Goal: Task Accomplishment & Management: Manage account settings

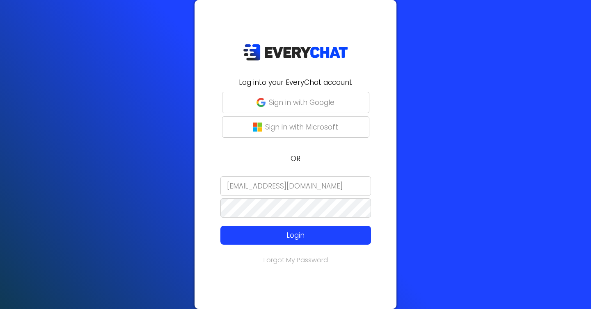
click at [326, 181] on input "[EMAIL_ADDRESS][DOMAIN_NAME]" at bounding box center [295, 186] width 151 height 20
type input "ever"
click at [280, 102] on p "Sign in with Google" at bounding box center [302, 102] width 66 height 11
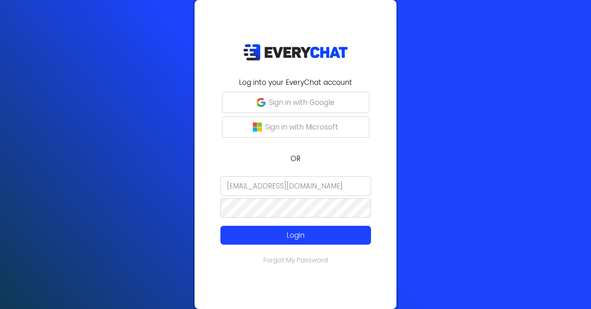
click at [269, 182] on input "Adiosweeds@outlook.com" at bounding box center [295, 186] width 151 height 20
click at [269, 182] on input "[EMAIL_ADDRESS][DOMAIN_NAME]" at bounding box center [295, 186] width 151 height 20
type input "l"
type input "aprilsparklemn@outlook.com"
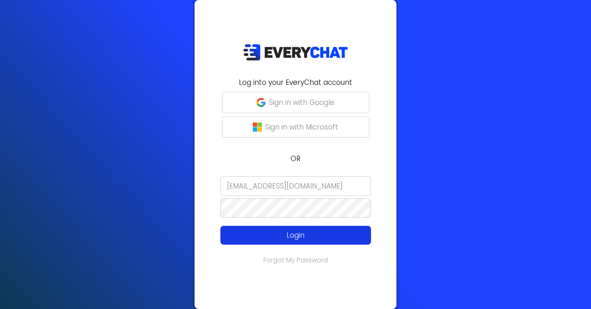
click at [274, 230] on p "Login" at bounding box center [295, 235] width 120 height 11
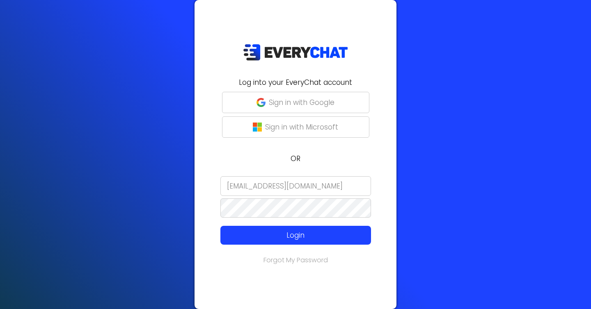
click at [199, 265] on div at bounding box center [199, 265] width 0 height 0
type input "riley@everychat.com"
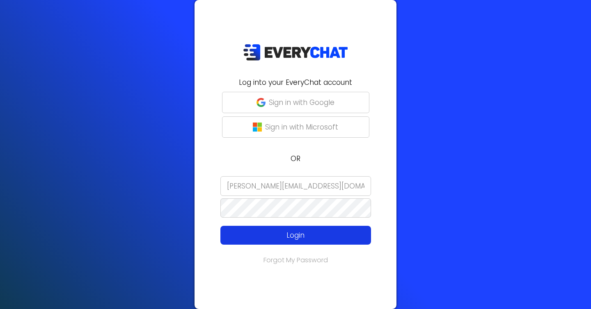
click at [295, 230] on p "Login" at bounding box center [295, 235] width 120 height 11
